Goal: Task Accomplishment & Management: Use online tool/utility

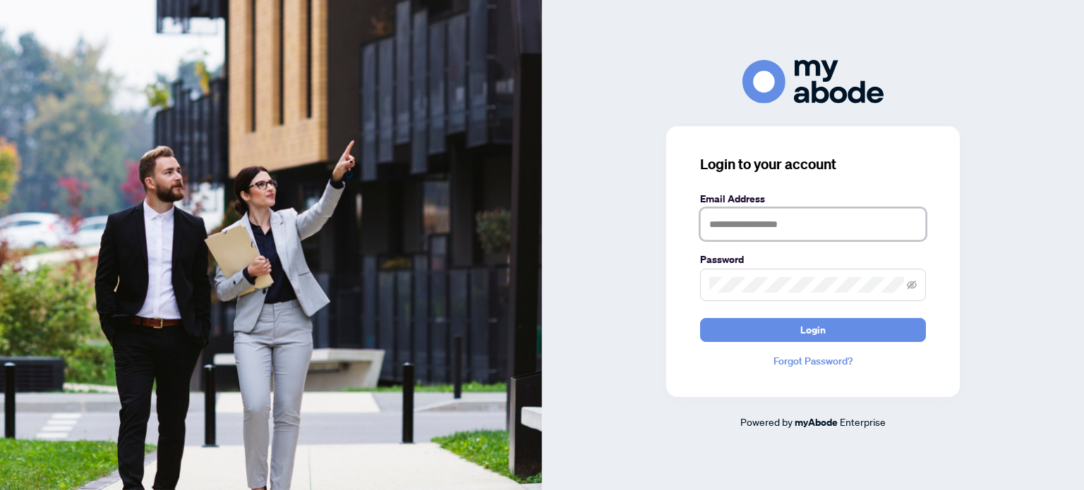
click at [796, 227] on input "text" at bounding box center [813, 224] width 226 height 32
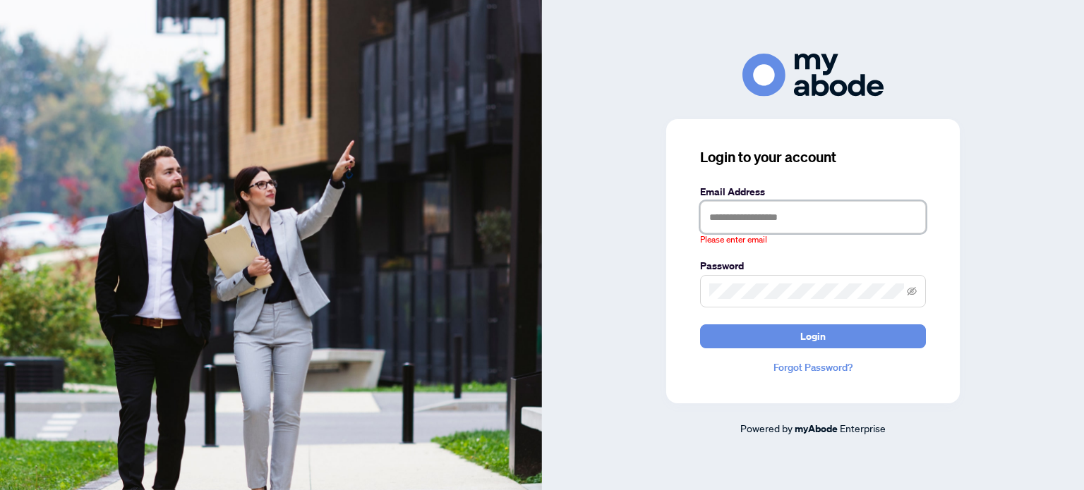
type input "**********"
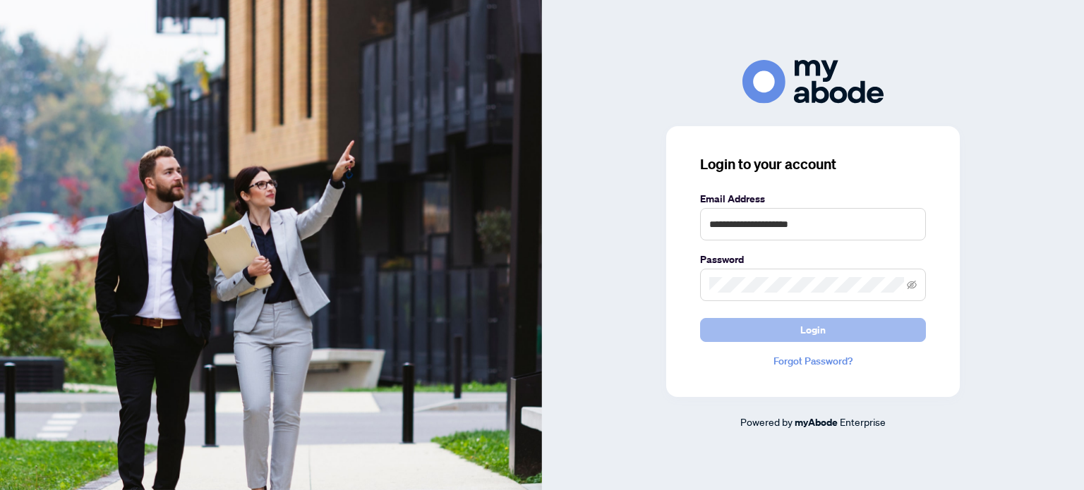
click at [838, 330] on button "Login" at bounding box center [813, 330] width 226 height 24
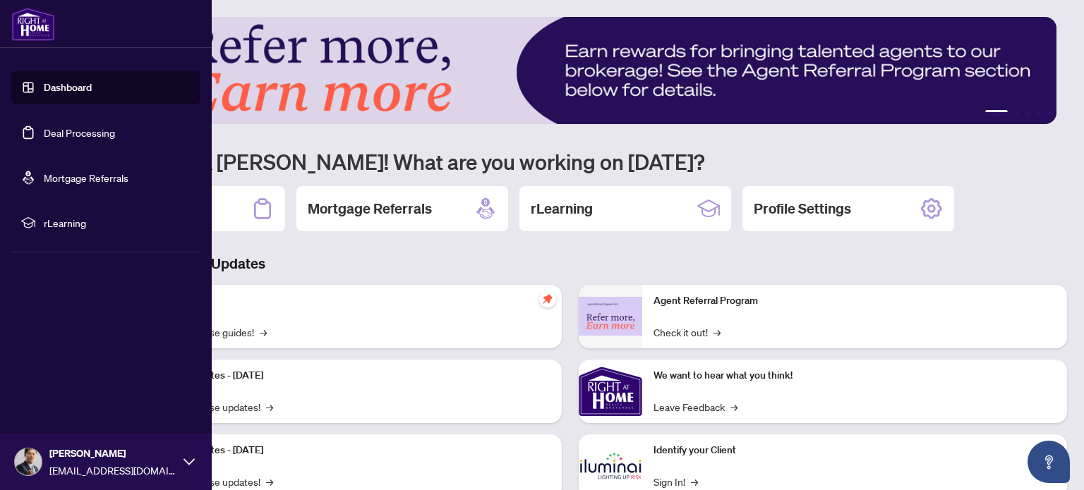
click at [57, 131] on link "Deal Processing" at bounding box center [79, 132] width 71 height 13
